Goal: Task Accomplishment & Management: Manage account settings

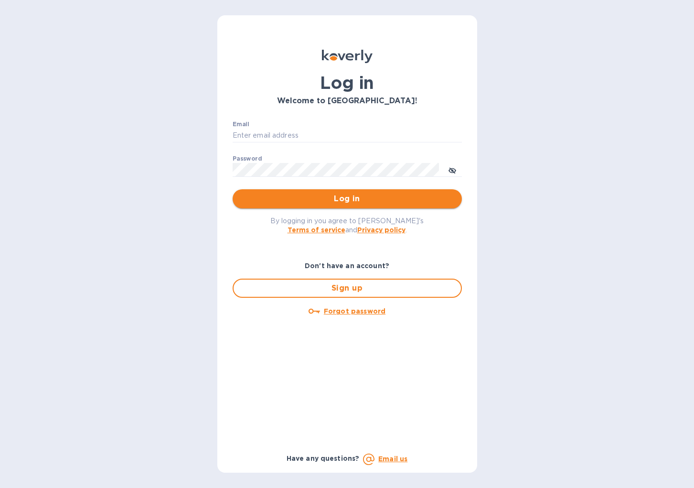
type input "cinziac@rssiusa.com"
click at [343, 196] on span "Log in" at bounding box center [347, 198] width 214 height 11
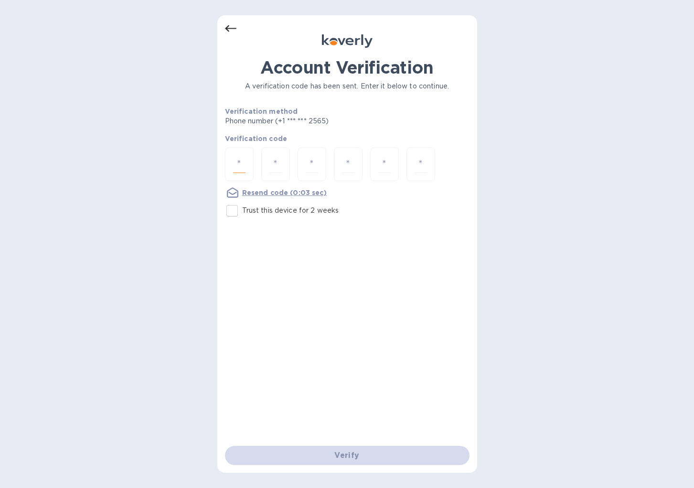
click at [234, 167] on input "number" at bounding box center [239, 164] width 12 height 18
type input "9"
type input "2"
type input "1"
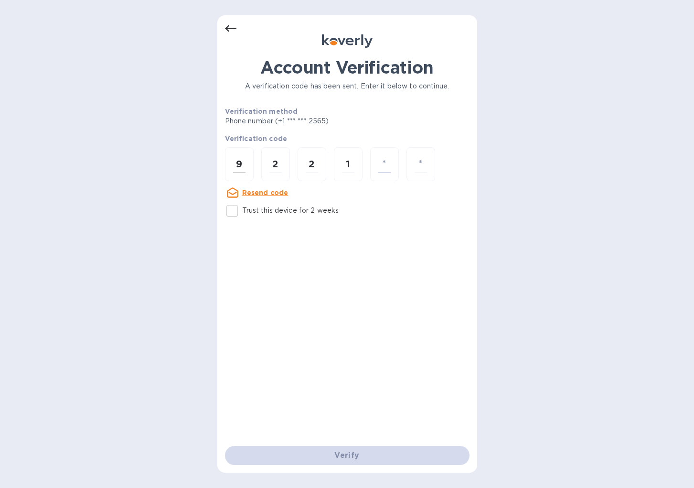
type input "4"
type input "3"
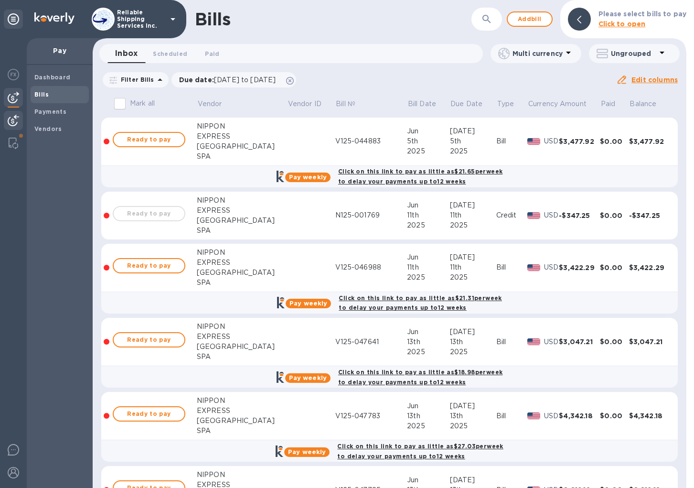
click at [12, 119] on img at bounding box center [13, 120] width 11 height 11
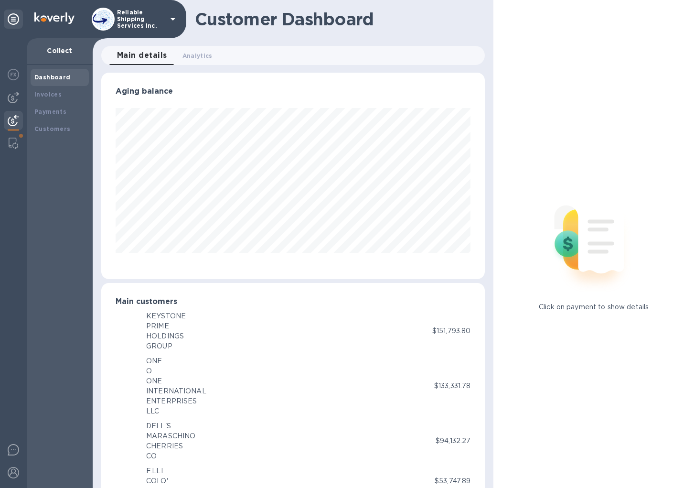
scroll to position [477344, 477170]
click at [42, 109] on b "Payments" at bounding box center [50, 111] width 32 height 7
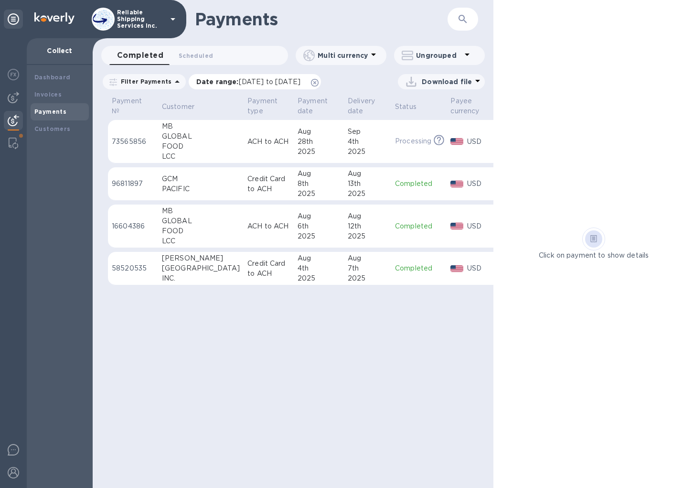
click at [319, 83] on icon at bounding box center [315, 83] width 8 height 8
